Goal: Task Accomplishment & Management: Use online tool/utility

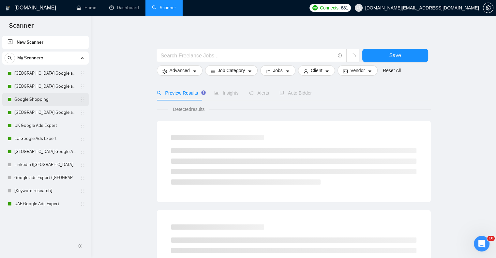
click at [28, 94] on link "Google Shopping" at bounding box center [45, 99] width 62 height 13
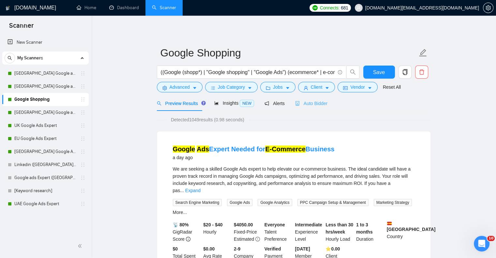
click at [313, 108] on div "Auto Bidder" at bounding box center [311, 103] width 32 height 15
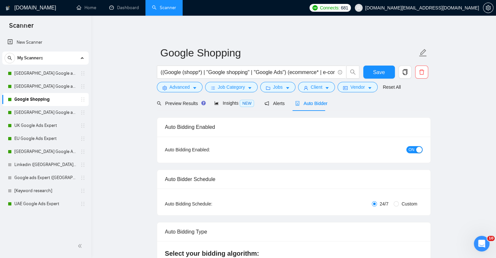
checkbox input "true"
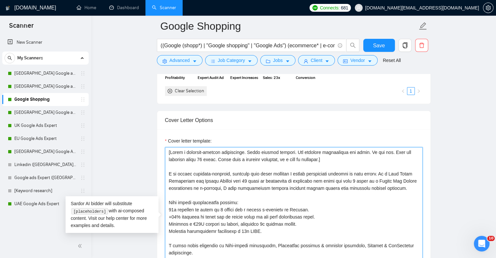
drag, startPoint x: 168, startPoint y: 172, endPoint x: 264, endPoint y: 180, distance: 96.3
click at [264, 180] on textarea "Cover letter template:" at bounding box center [294, 220] width 258 height 147
click at [294, 189] on textarea "Cover letter template:" at bounding box center [294, 220] width 258 height 147
click at [291, 174] on textarea "Cover letter template:" at bounding box center [294, 220] width 258 height 147
click at [309, 173] on textarea "Cover letter template:" at bounding box center [294, 220] width 258 height 147
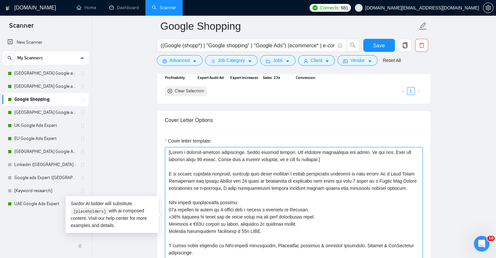
type textarea "[Lorem i dolorsit-ametcon adipiscinge. Seddo eiusmod tempori. Utl etdolore magn…"
drag, startPoint x: 168, startPoint y: 173, endPoint x: 400, endPoint y: 232, distance: 239.2
click at [400, 232] on textarea "Cover letter template:" at bounding box center [294, 220] width 258 height 147
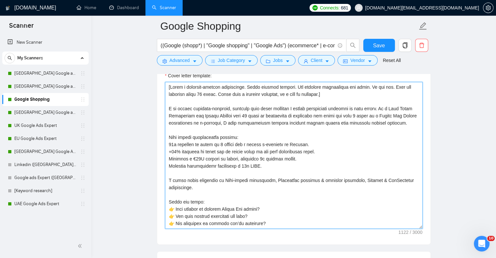
drag, startPoint x: 183, startPoint y: 159, endPoint x: 168, endPoint y: 105, distance: 55.9
click at [168, 105] on textarea "Cover letter template:" at bounding box center [294, 155] width 258 height 147
